Goal: Information Seeking & Learning: Learn about a topic

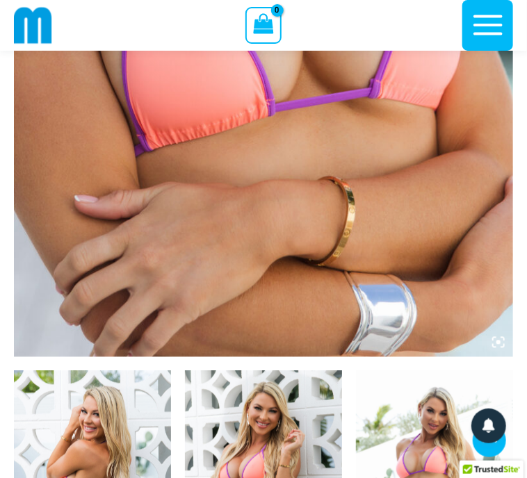
scroll to position [300, 0]
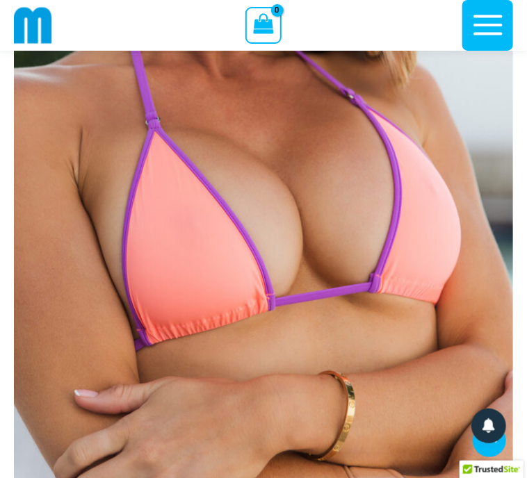
drag, startPoint x: 178, startPoint y: 115, endPoint x: 159, endPoint y: 105, distance: 21.1
click at [159, 105] on img at bounding box center [263, 177] width 499 height 749
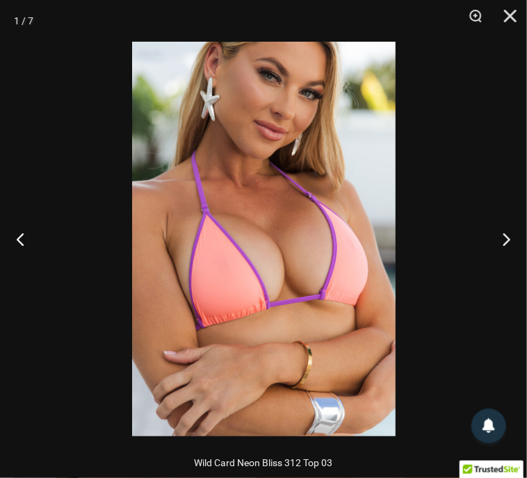
click at [270, 234] on img at bounding box center [263, 239] width 263 height 395
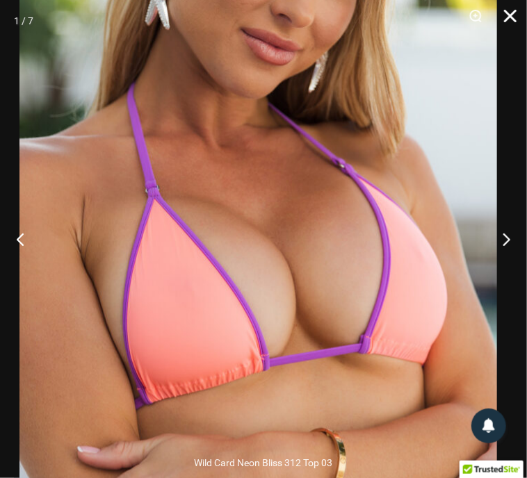
click at [509, 16] on button "Close" at bounding box center [505, 21] width 35 height 42
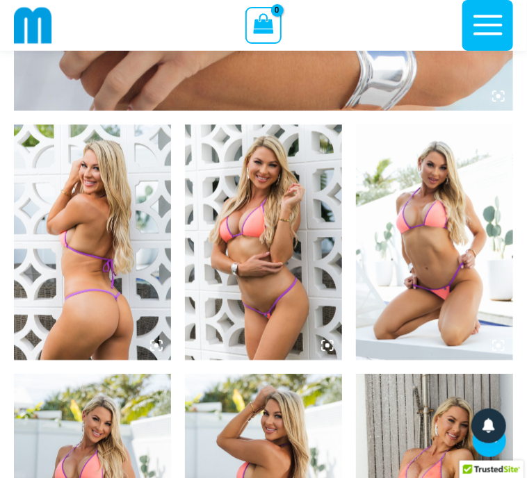
scroll to position [638, 0]
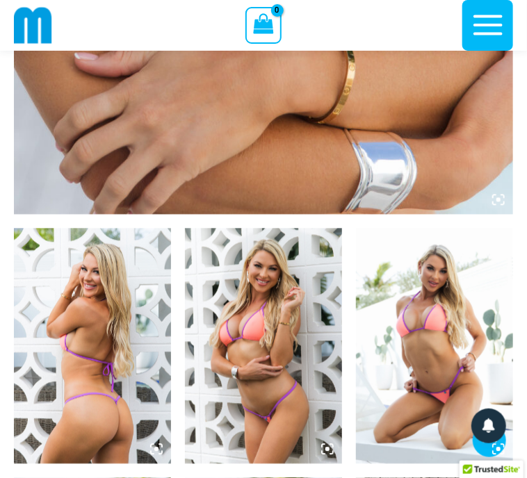
drag, startPoint x: 428, startPoint y: 257, endPoint x: 462, endPoint y: 236, distance: 39.4
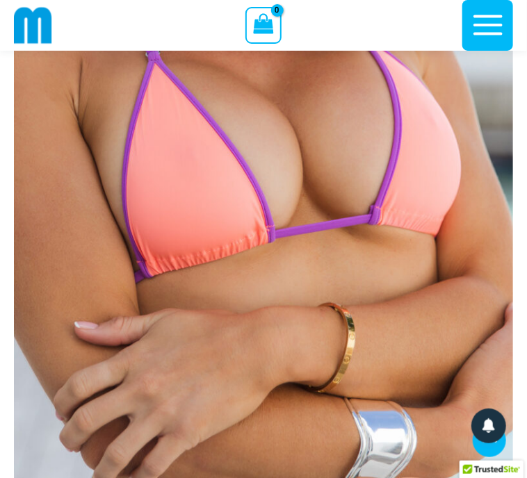
scroll to position [362, 0]
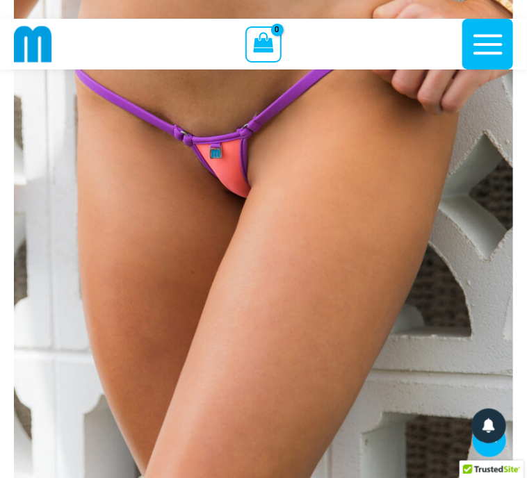
scroll to position [238, 0]
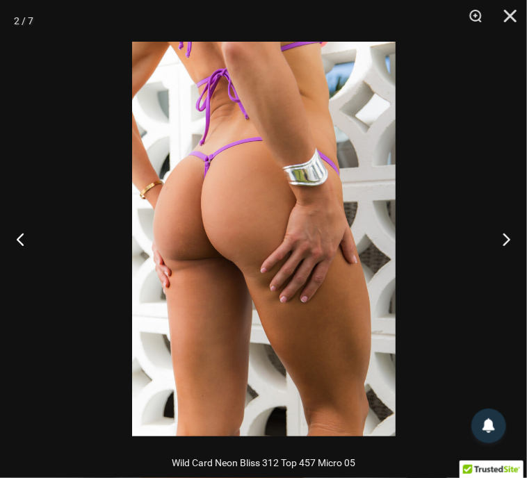
click at [279, 237] on img at bounding box center [263, 239] width 263 height 395
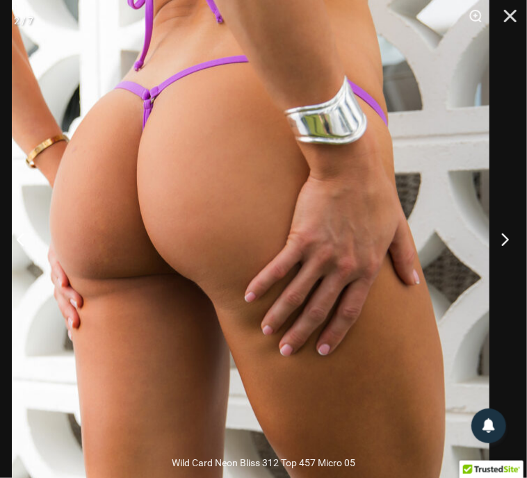
click at [510, 239] on button "Next" at bounding box center [501, 239] width 52 height 70
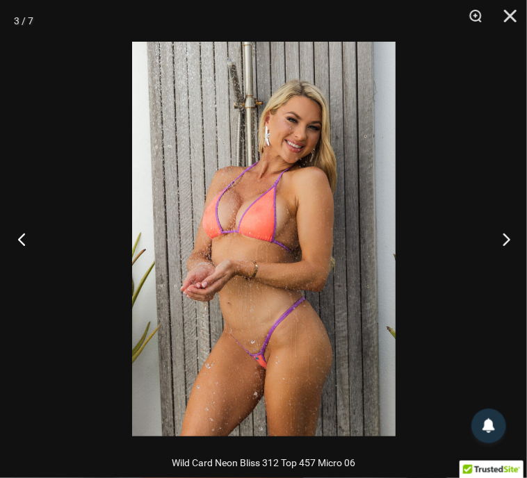
click at [24, 244] on button "Previous" at bounding box center [26, 239] width 52 height 70
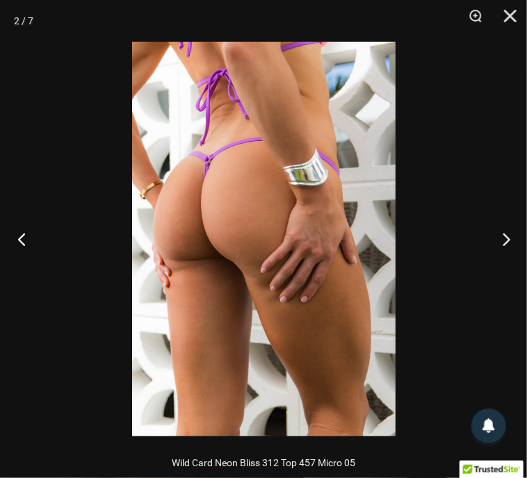
click at [24, 244] on button "Previous" at bounding box center [26, 239] width 52 height 70
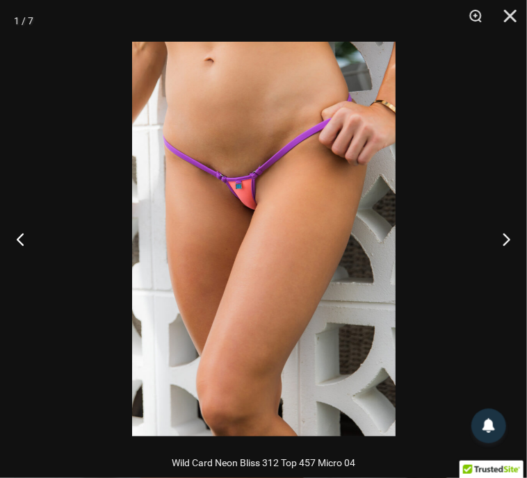
click at [287, 225] on img at bounding box center [263, 239] width 263 height 395
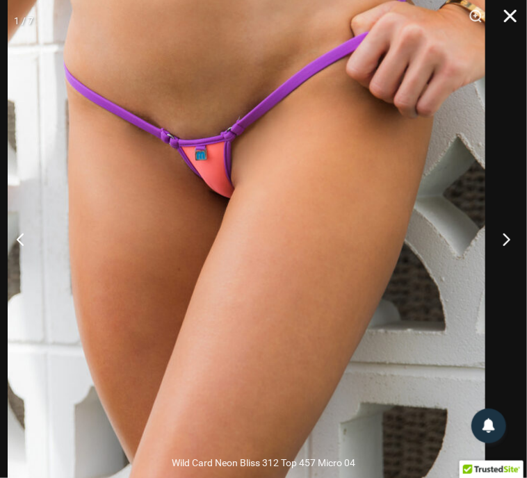
click at [511, 10] on button "Close" at bounding box center [505, 21] width 35 height 42
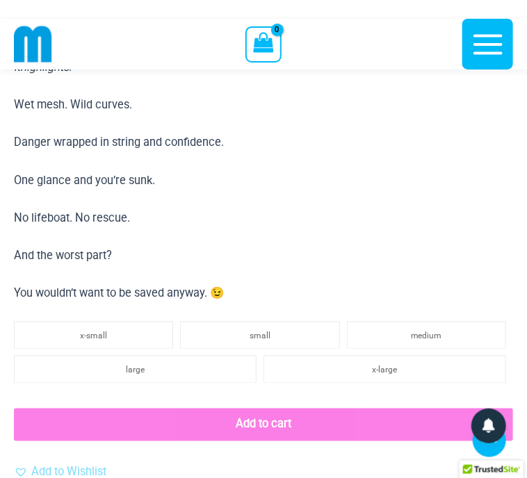
scroll to position [1744, 0]
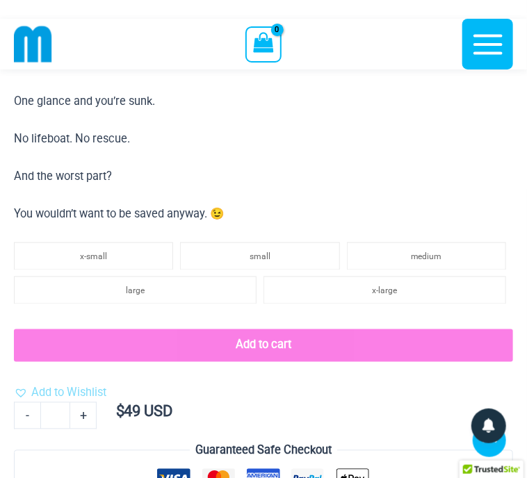
scroll to position [1734, 0]
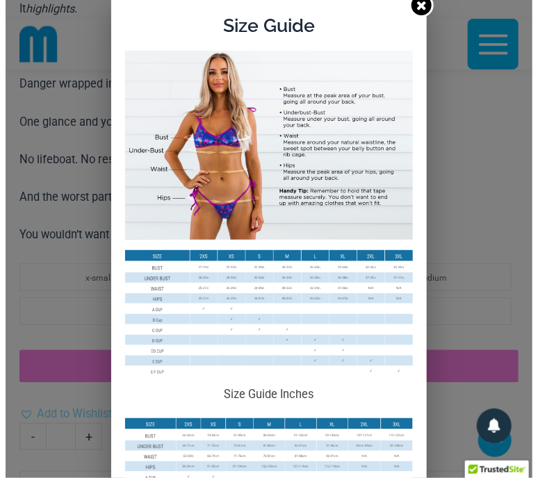
scroll to position [1747, 0]
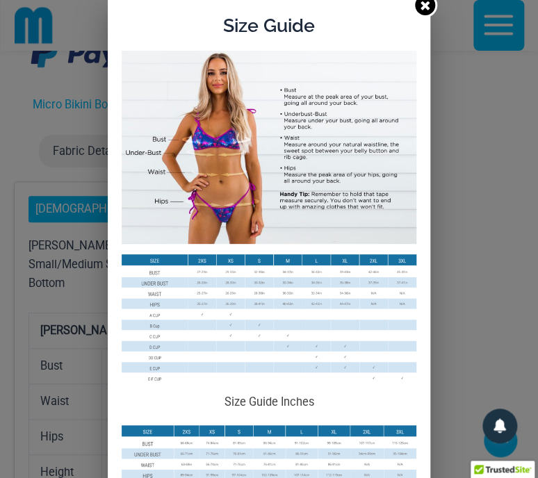
click at [270, 330] on img at bounding box center [269, 319] width 295 height 131
click at [298, 321] on img at bounding box center [269, 319] width 295 height 131
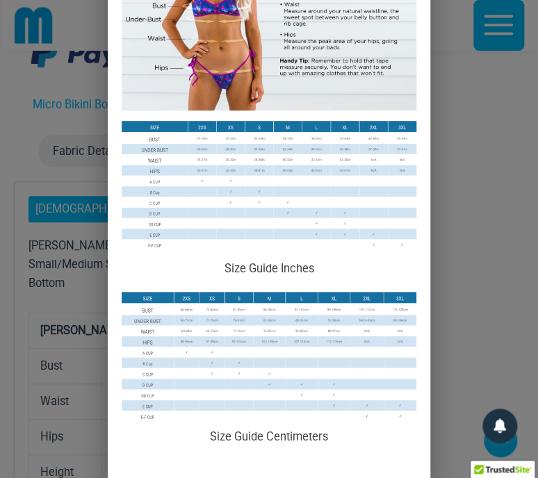
click at [266, 225] on img at bounding box center [269, 186] width 295 height 131
click at [435, 42] on div "Size Guide Size Guide Inches Size Guide Centimeters" at bounding box center [269, 239] width 538 height 478
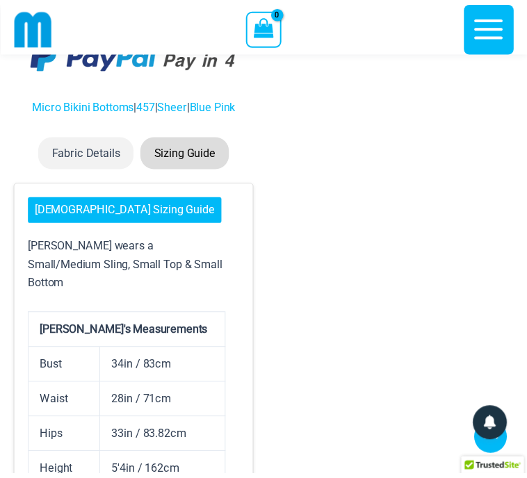
scroll to position [1733, 0]
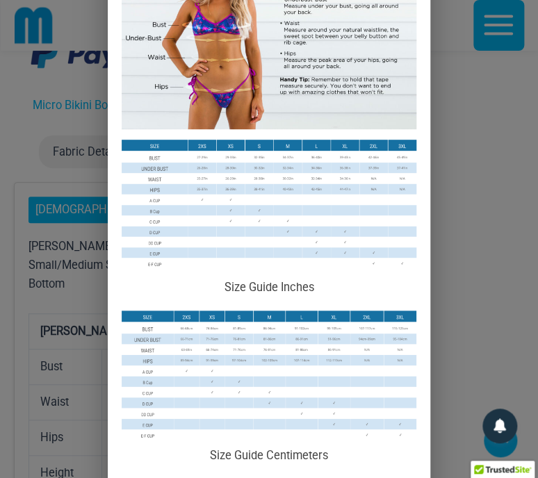
scroll to position [0, 0]
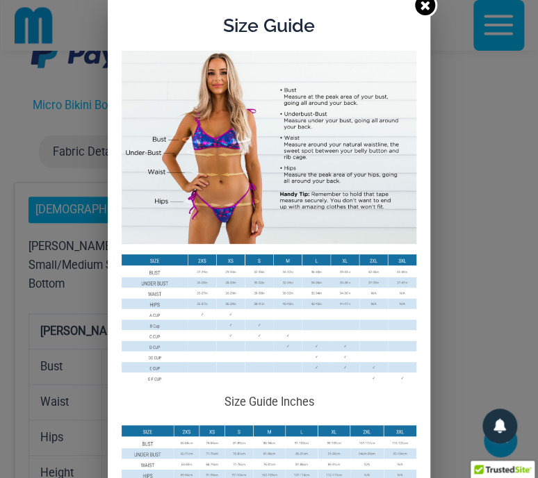
click at [463, 91] on div "Size Guide Size Guide Inches Size Guide Centimeters" at bounding box center [269, 239] width 538 height 478
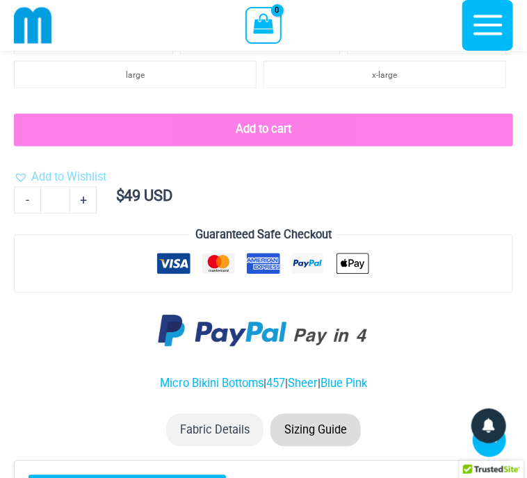
scroll to position [1998, 0]
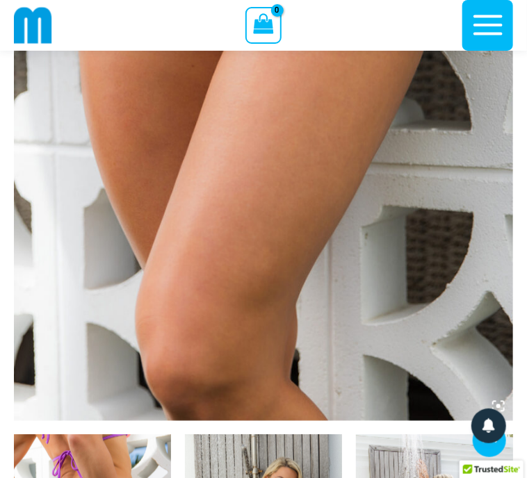
scroll to position [556, 0]
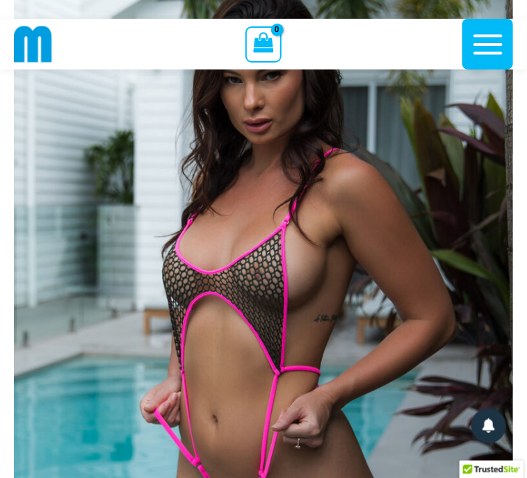
scroll to position [122, 0]
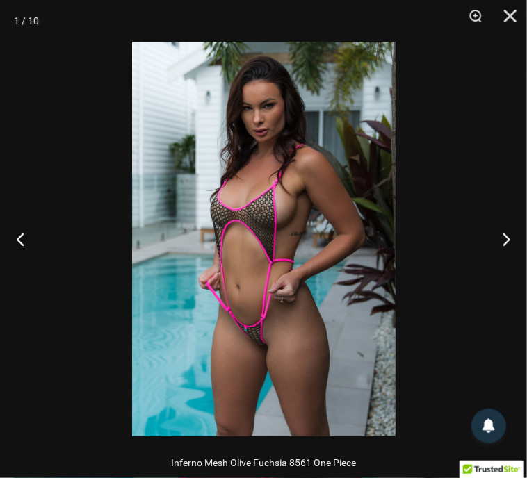
click at [279, 241] on img at bounding box center [263, 239] width 263 height 395
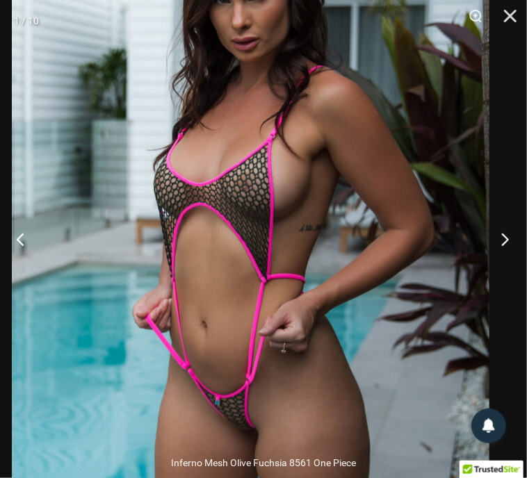
click at [503, 244] on button "Next" at bounding box center [501, 239] width 52 height 70
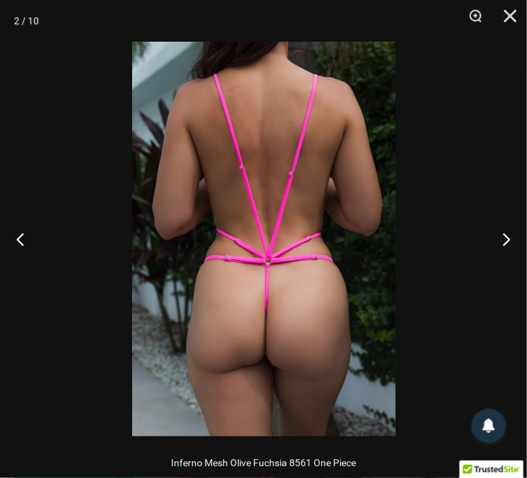
click at [263, 203] on img at bounding box center [263, 239] width 263 height 395
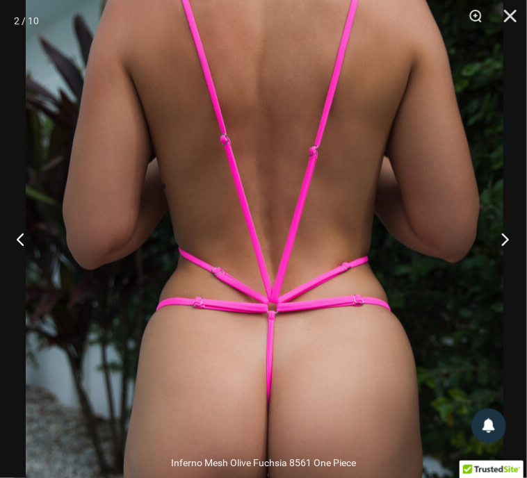
click at [509, 238] on button "Next" at bounding box center [501, 239] width 52 height 70
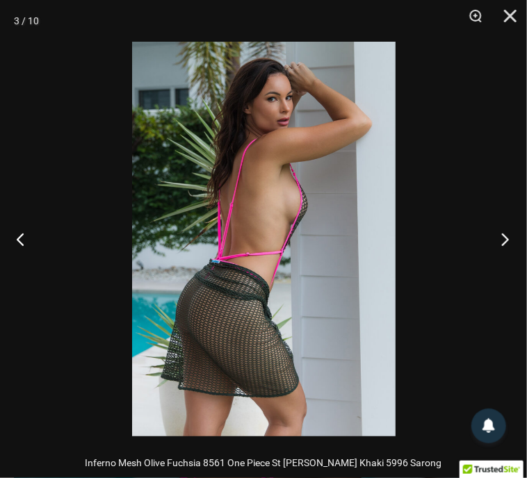
click at [509, 238] on button "Next" at bounding box center [501, 239] width 52 height 70
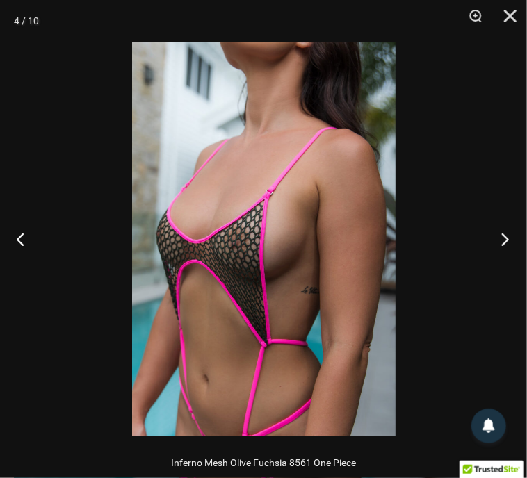
click at [509, 238] on button "Next" at bounding box center [501, 239] width 52 height 70
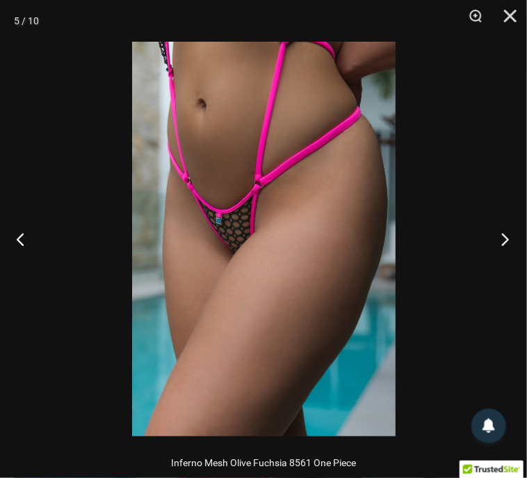
click at [509, 238] on button "Next" at bounding box center [501, 239] width 52 height 70
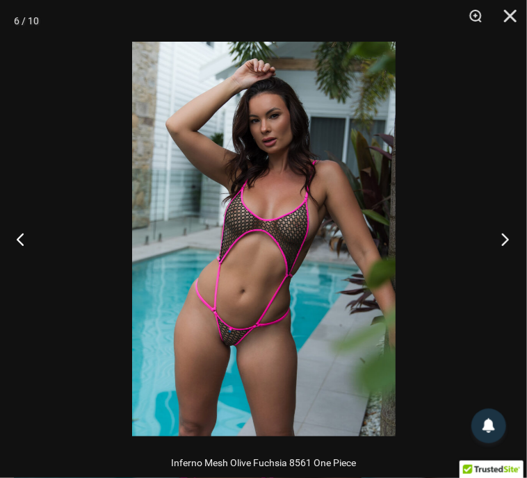
click at [509, 238] on button "Next" at bounding box center [501, 239] width 52 height 70
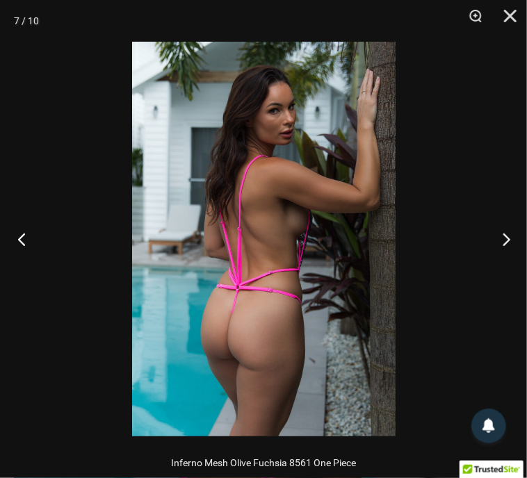
click at [19, 236] on button "Previous" at bounding box center [26, 239] width 52 height 70
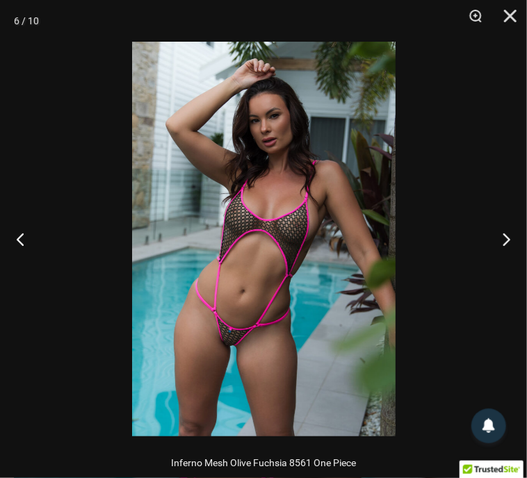
click at [264, 217] on img at bounding box center [263, 239] width 263 height 395
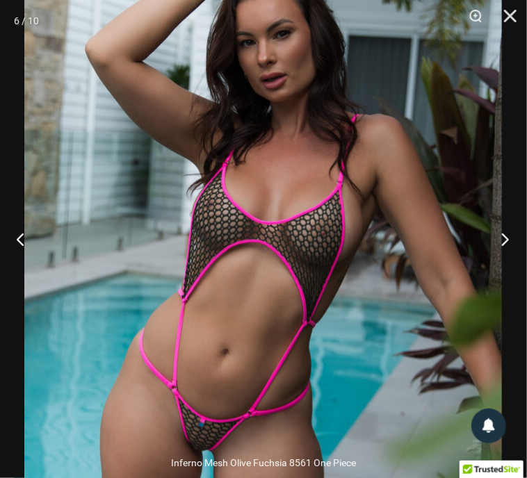
click at [510, 237] on button "Next" at bounding box center [501, 239] width 52 height 70
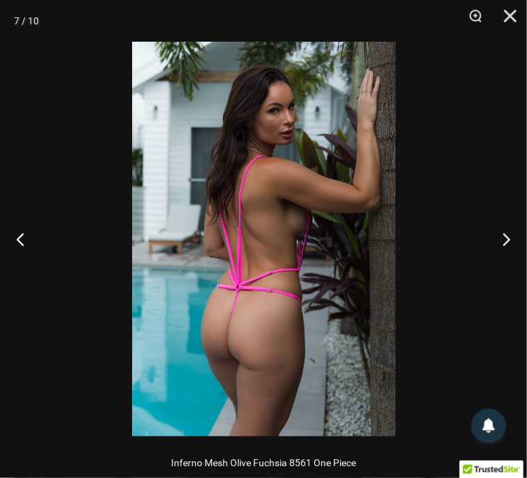
click at [322, 243] on img at bounding box center [263, 239] width 263 height 395
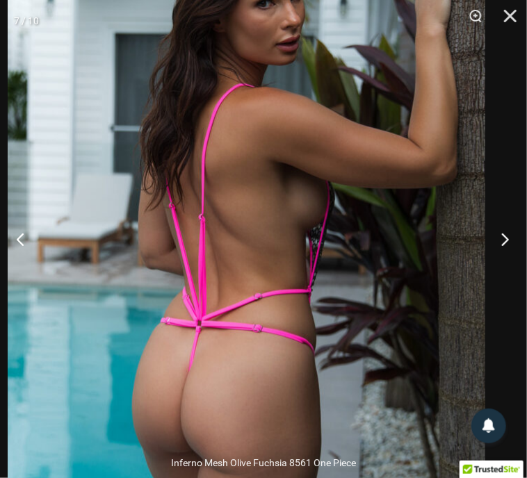
click at [503, 238] on button "Next" at bounding box center [501, 239] width 52 height 70
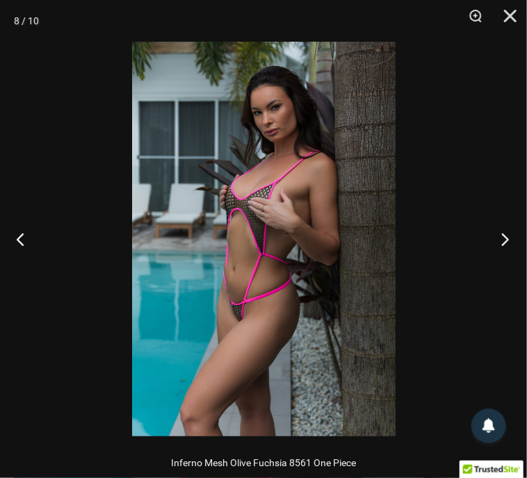
click at [503, 238] on button "Next" at bounding box center [501, 239] width 52 height 70
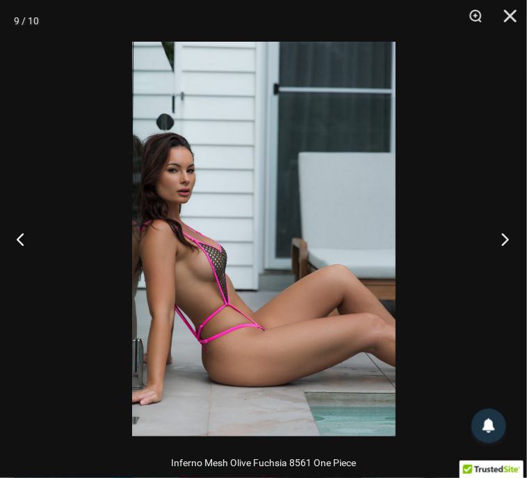
click at [503, 238] on button "Next" at bounding box center [501, 239] width 52 height 70
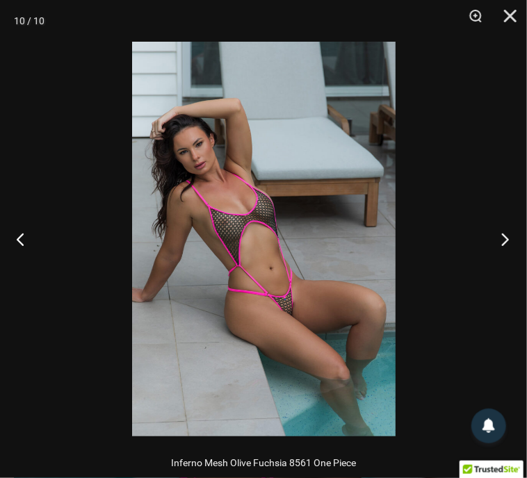
click at [503, 238] on button "Next" at bounding box center [501, 239] width 52 height 70
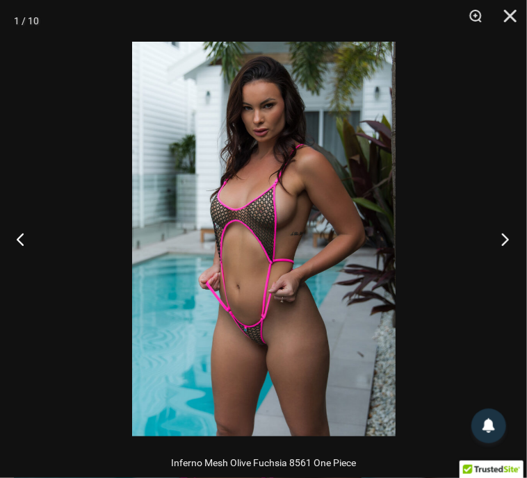
click at [503, 238] on button "Next" at bounding box center [501, 239] width 52 height 70
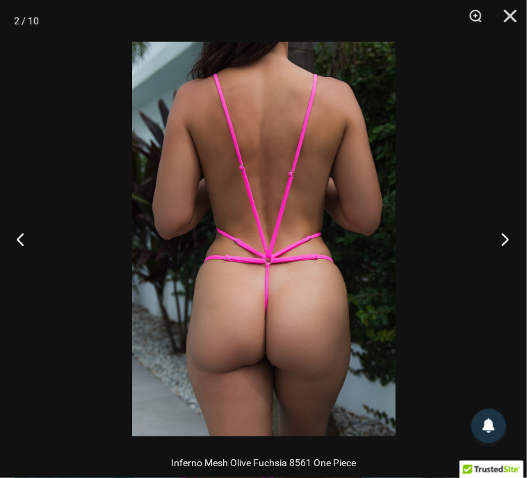
click at [503, 238] on button "Next" at bounding box center [501, 239] width 52 height 70
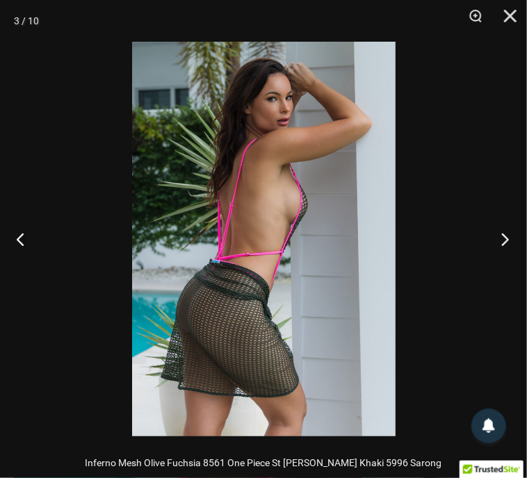
click at [503, 238] on button "Next" at bounding box center [501, 239] width 52 height 70
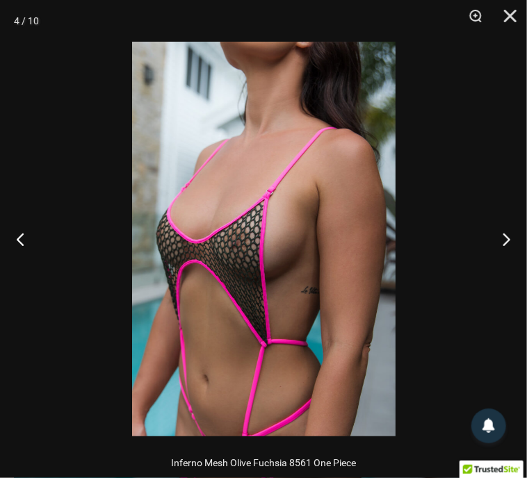
click at [276, 208] on img at bounding box center [263, 239] width 263 height 395
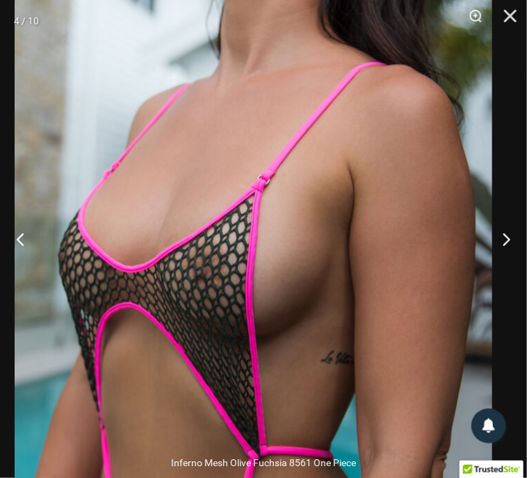
click at [276, 208] on img at bounding box center [254, 265] width 478 height 716
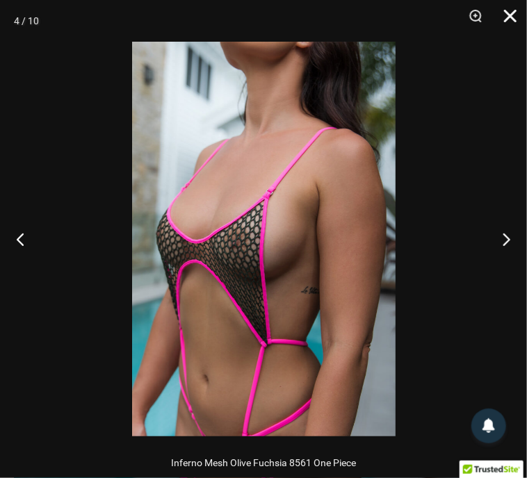
click at [506, 10] on button "Close" at bounding box center [505, 21] width 35 height 42
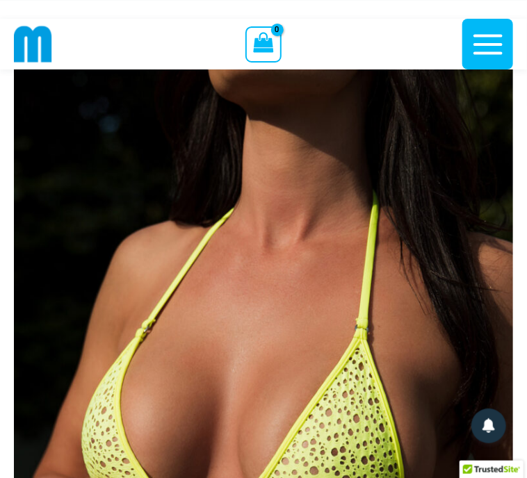
scroll to position [76, 0]
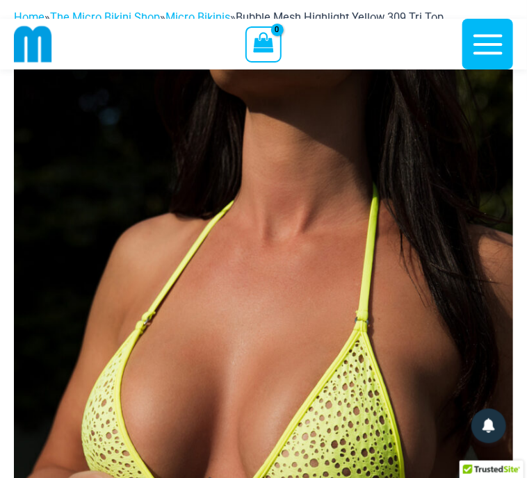
click at [151, 226] on img at bounding box center [263, 401] width 499 height 749
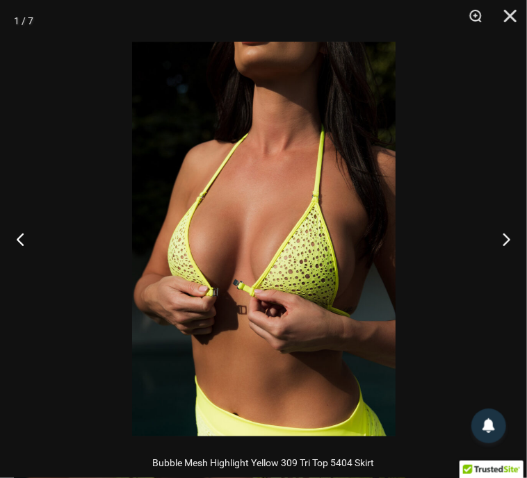
click at [274, 252] on img at bounding box center [263, 239] width 263 height 395
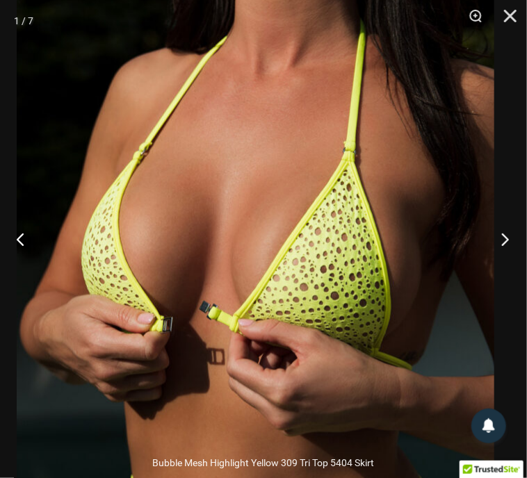
click at [506, 241] on button "Next" at bounding box center [501, 239] width 52 height 70
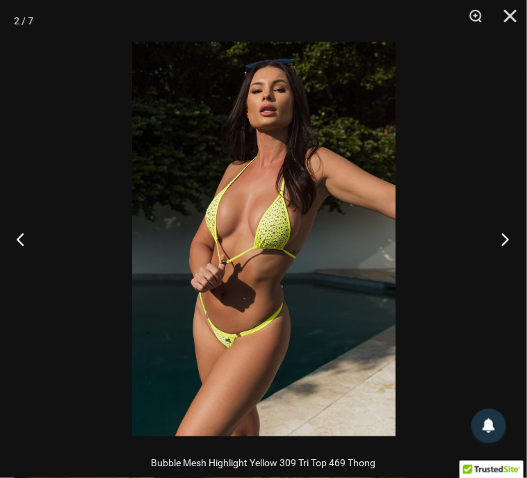
click at [506, 241] on button "Next" at bounding box center [501, 239] width 52 height 70
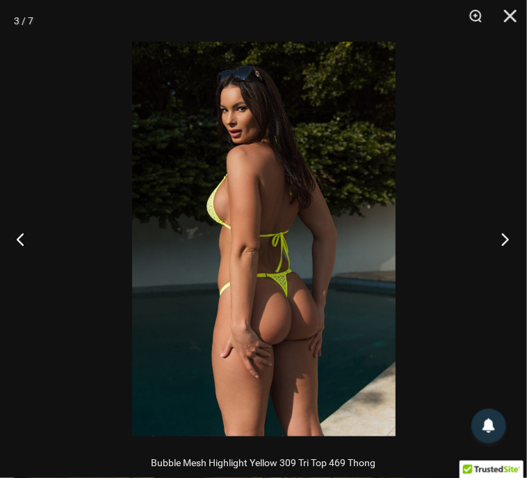
click at [506, 241] on button "Next" at bounding box center [501, 239] width 52 height 70
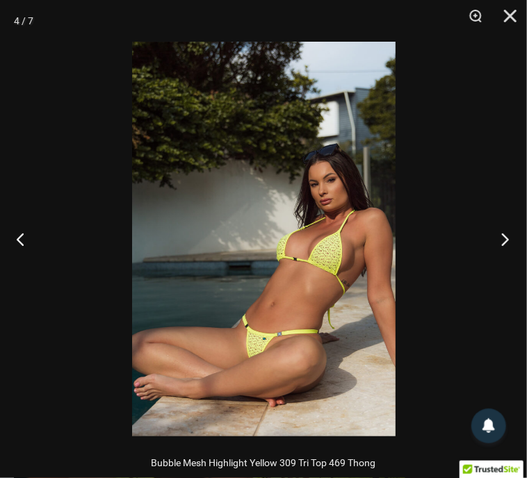
click at [506, 241] on button "Next" at bounding box center [501, 239] width 52 height 70
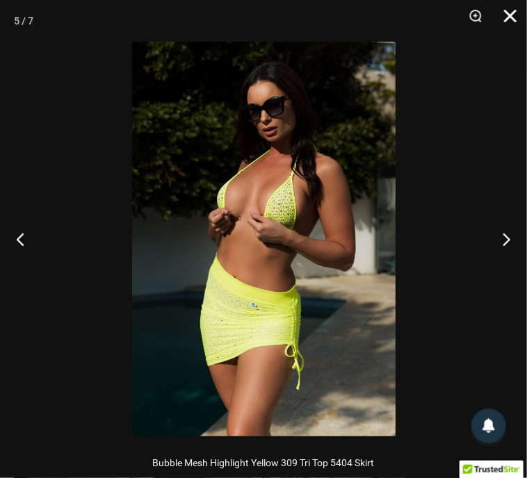
click at [513, 15] on button "Close" at bounding box center [505, 21] width 35 height 42
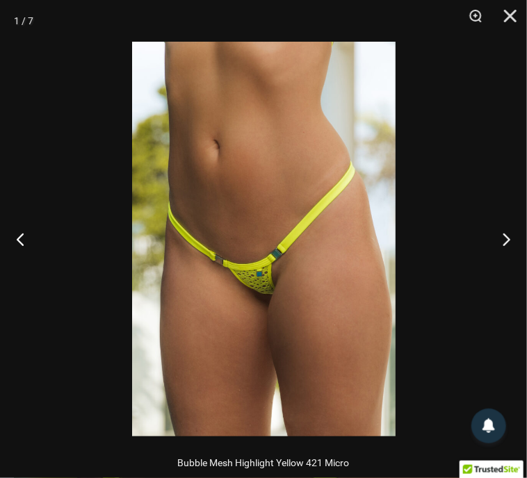
click at [267, 258] on img at bounding box center [263, 239] width 263 height 395
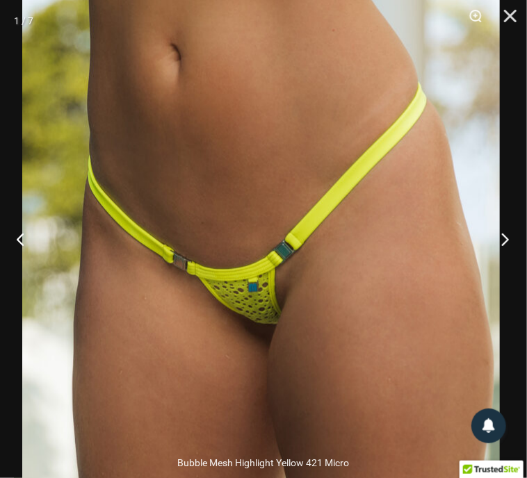
click at [511, 244] on button "Next" at bounding box center [501, 239] width 52 height 70
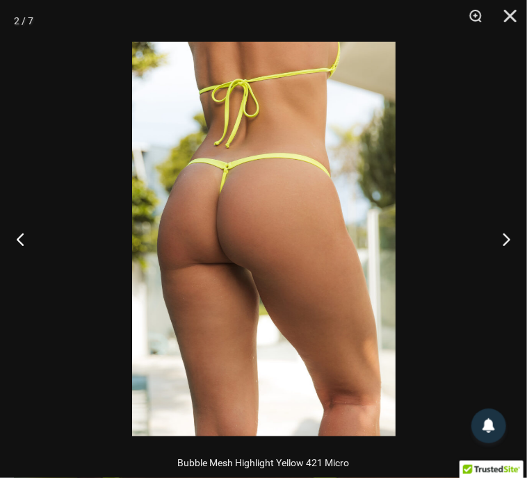
click at [280, 191] on img at bounding box center [263, 239] width 263 height 395
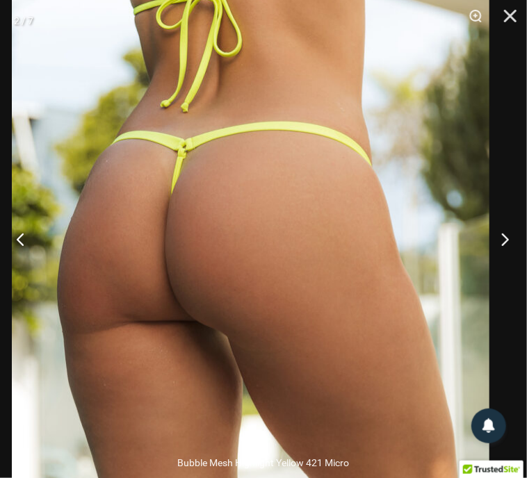
click at [511, 236] on button "Next" at bounding box center [501, 239] width 52 height 70
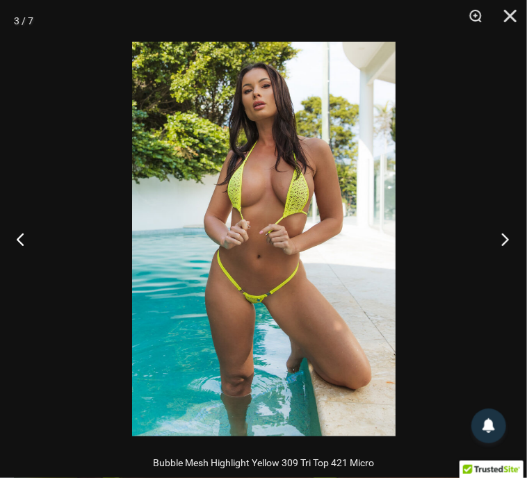
click at [510, 237] on button "Next" at bounding box center [501, 239] width 52 height 70
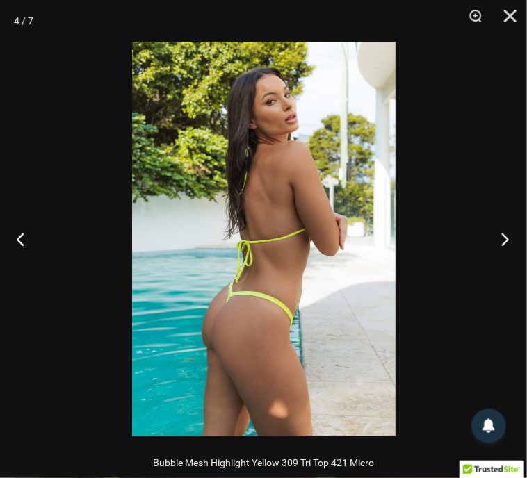
click at [510, 237] on button "Next" at bounding box center [501, 239] width 52 height 70
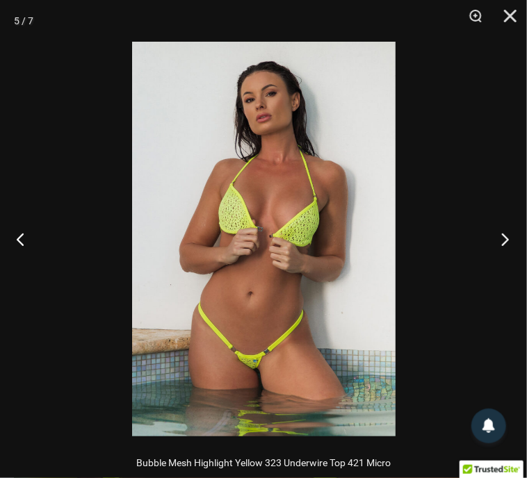
click at [510, 237] on button "Next" at bounding box center [501, 239] width 52 height 70
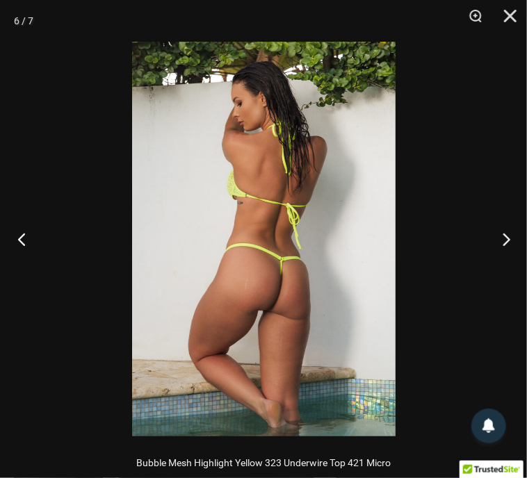
click at [26, 235] on button "Previous" at bounding box center [26, 239] width 52 height 70
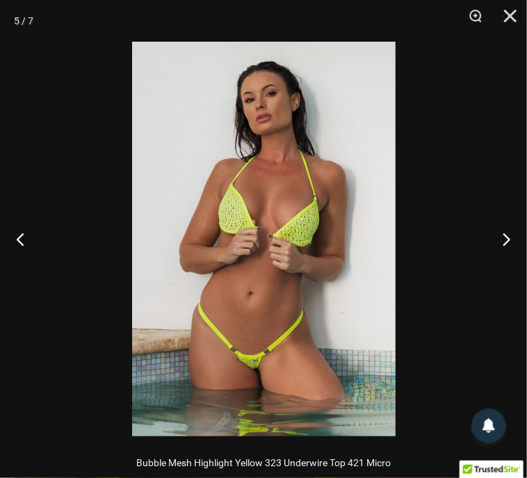
click at [295, 244] on img at bounding box center [263, 239] width 263 height 395
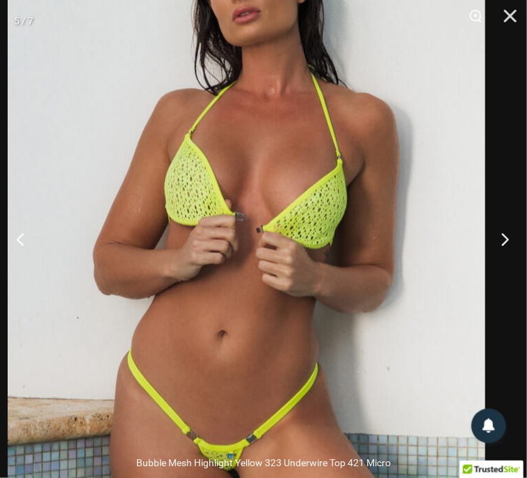
click at [503, 241] on button "Next" at bounding box center [501, 239] width 52 height 70
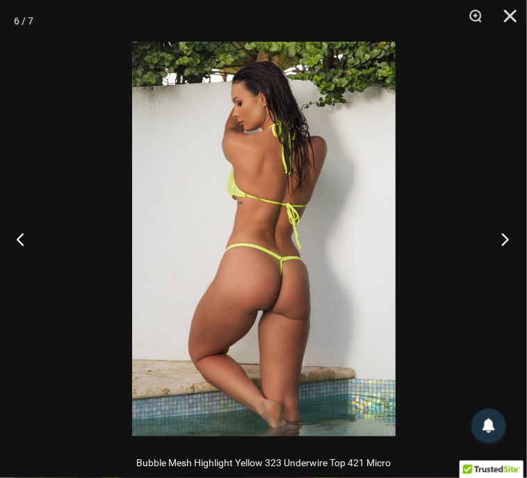
click at [503, 241] on button "Next" at bounding box center [501, 239] width 52 height 70
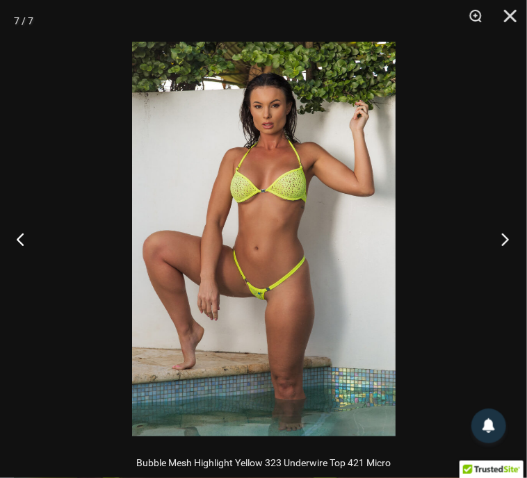
click at [503, 241] on button "Next" at bounding box center [501, 239] width 52 height 70
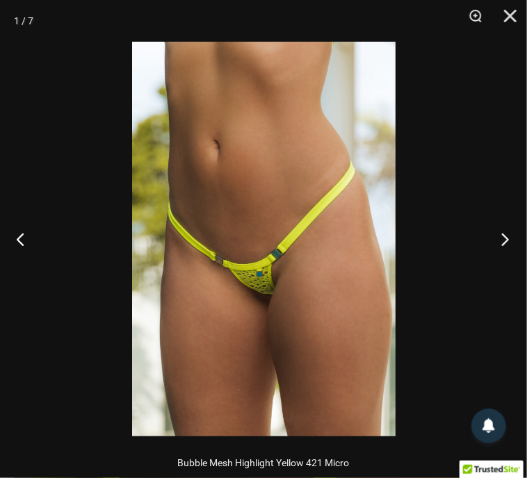
click at [503, 241] on button "Next" at bounding box center [501, 239] width 52 height 70
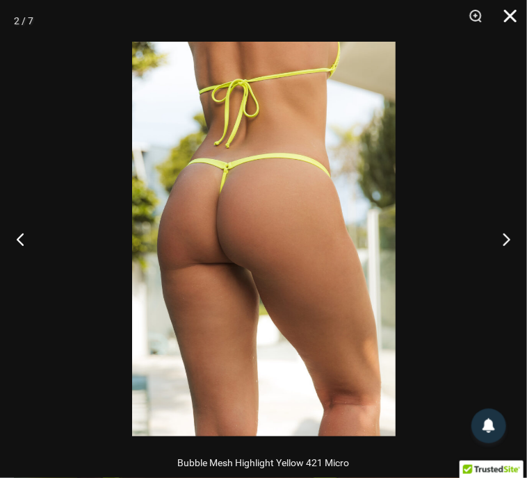
click at [510, 17] on button "Close" at bounding box center [505, 21] width 35 height 42
